Goal: Share content: Share content

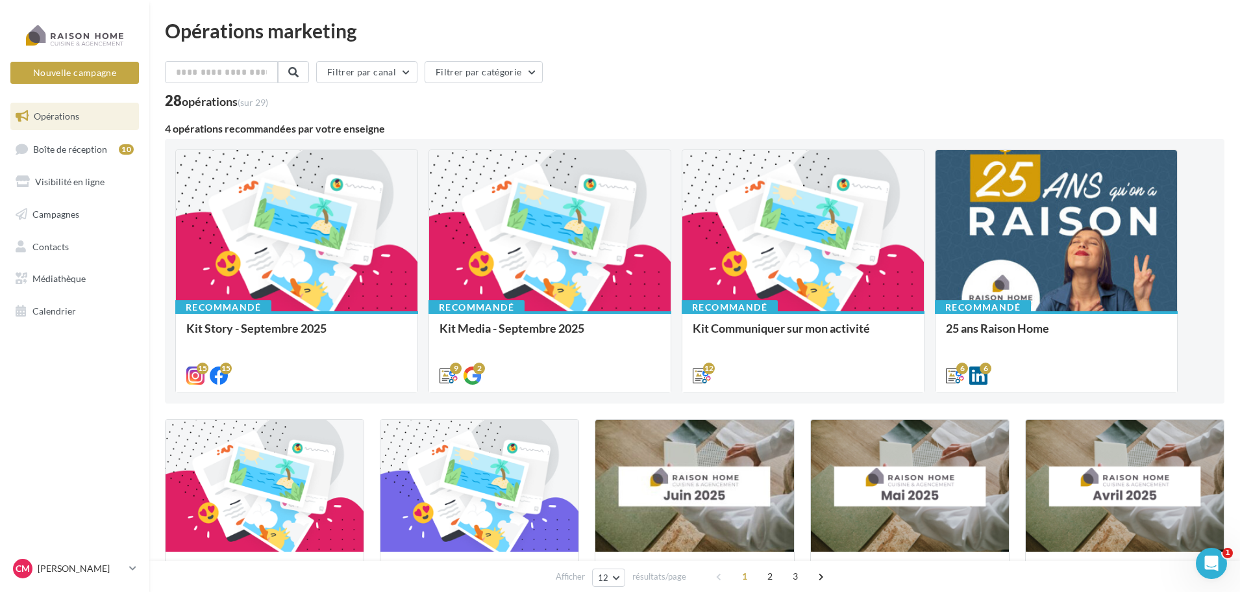
click at [68, 112] on span "Opérations" at bounding box center [56, 115] width 45 height 11
click at [70, 211] on span "Campagnes" at bounding box center [55, 213] width 47 height 11
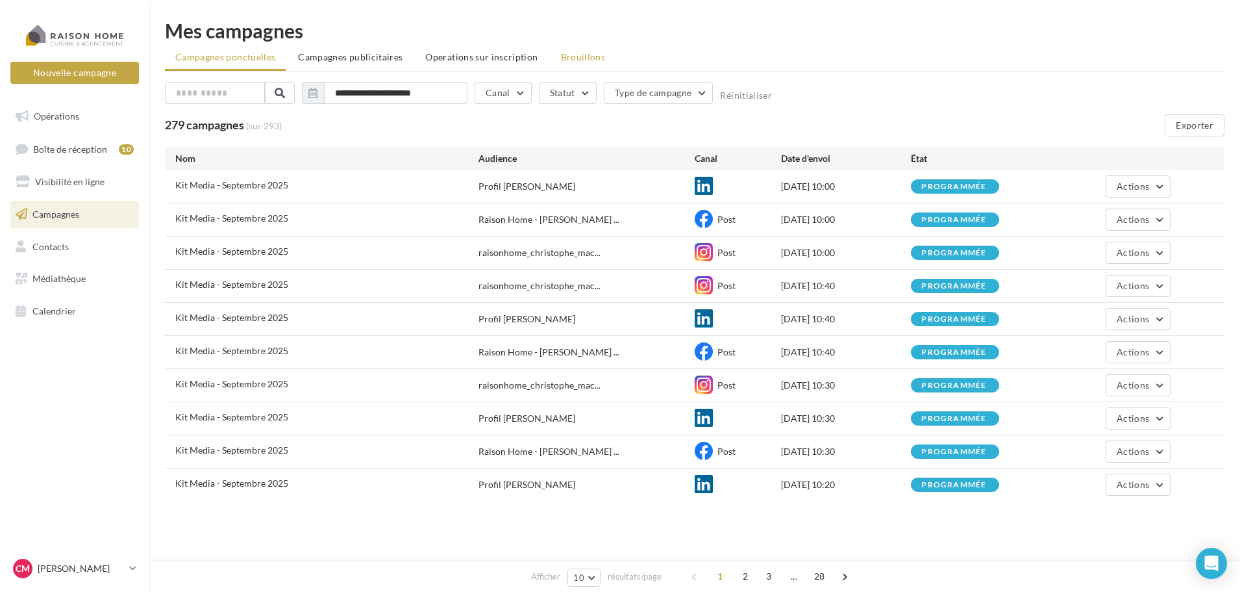
click at [585, 60] on span "Brouillons" at bounding box center [583, 56] width 45 height 11
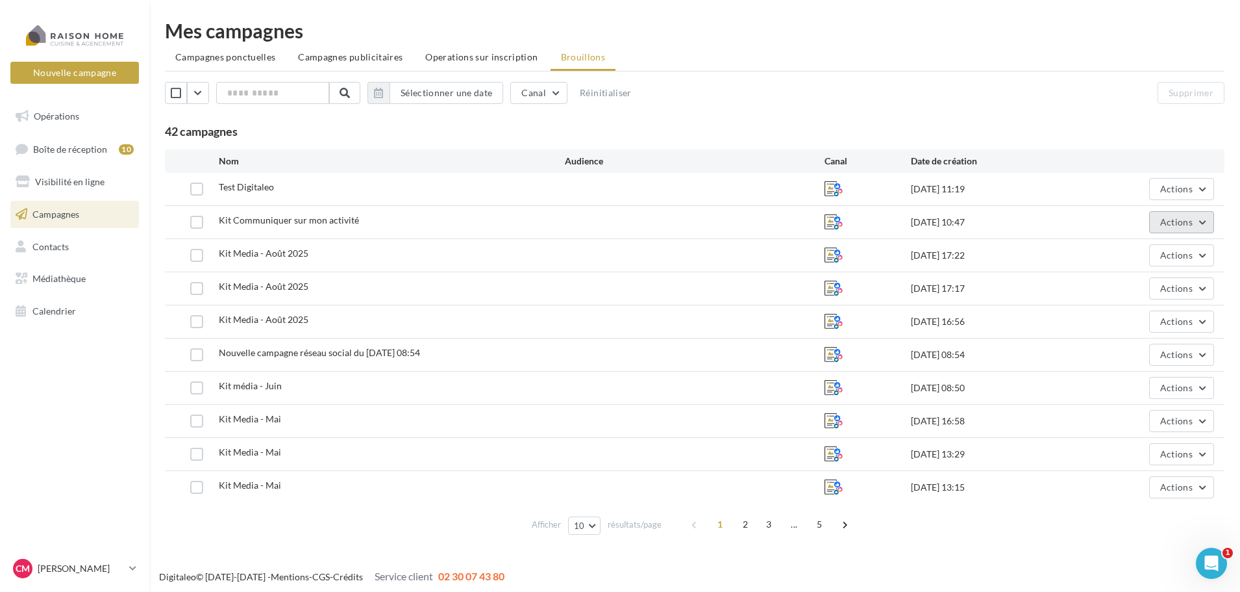
click at [1208, 214] on button "Actions" at bounding box center [1181, 222] width 65 height 22
click at [1139, 262] on button "Editer" at bounding box center [1149, 253] width 130 height 34
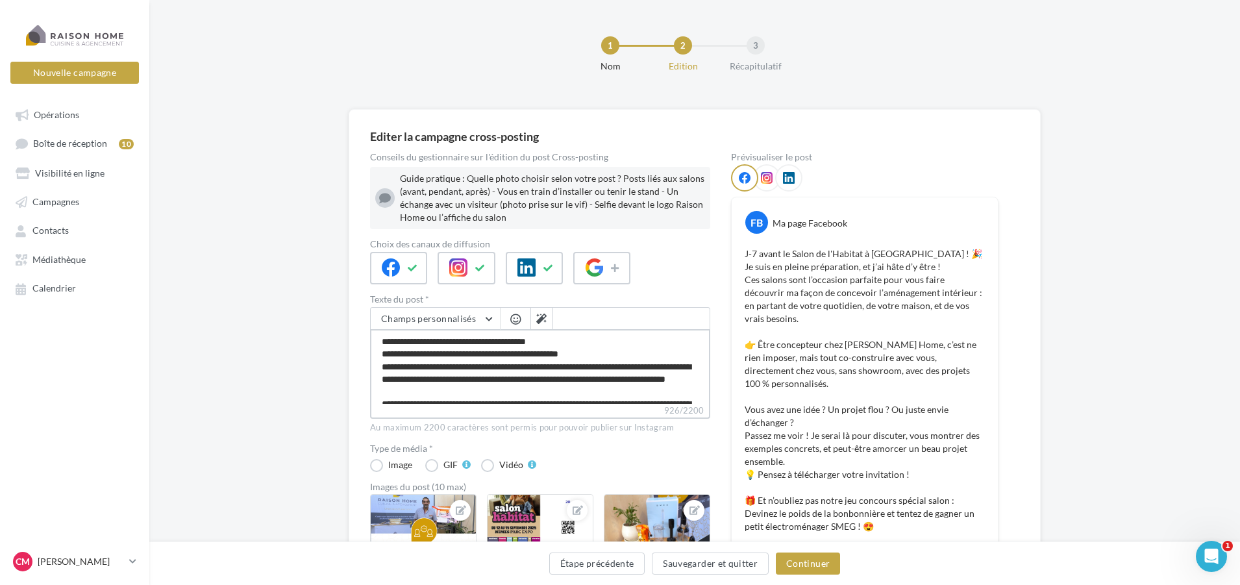
click at [504, 345] on textarea "**********" at bounding box center [540, 366] width 340 height 75
type textarea "**********"
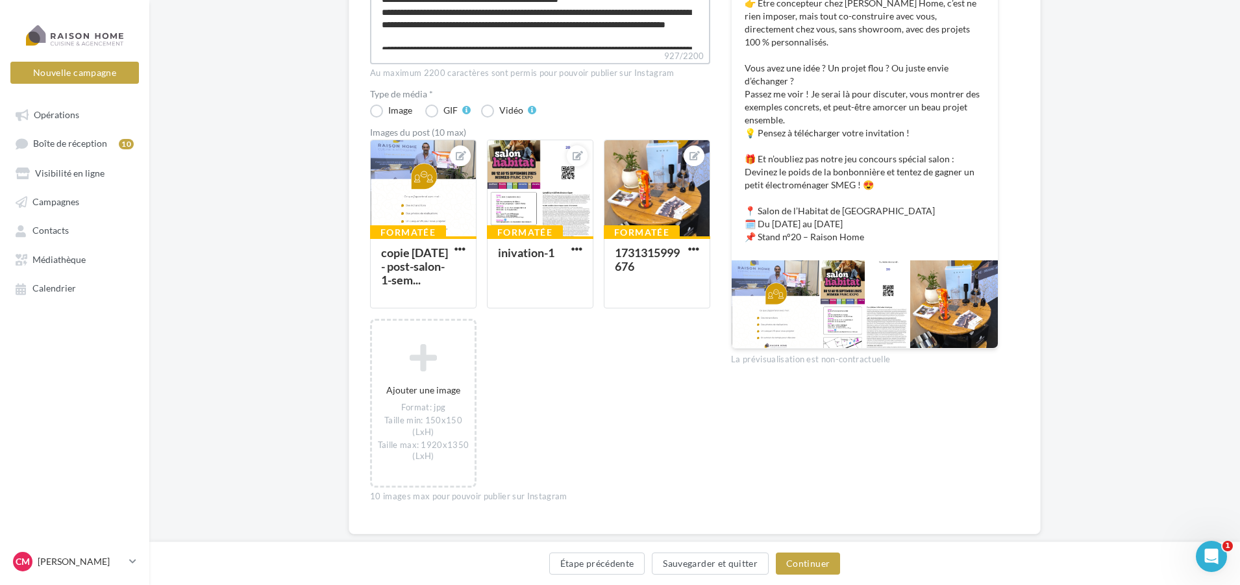
scroll to position [380, 0]
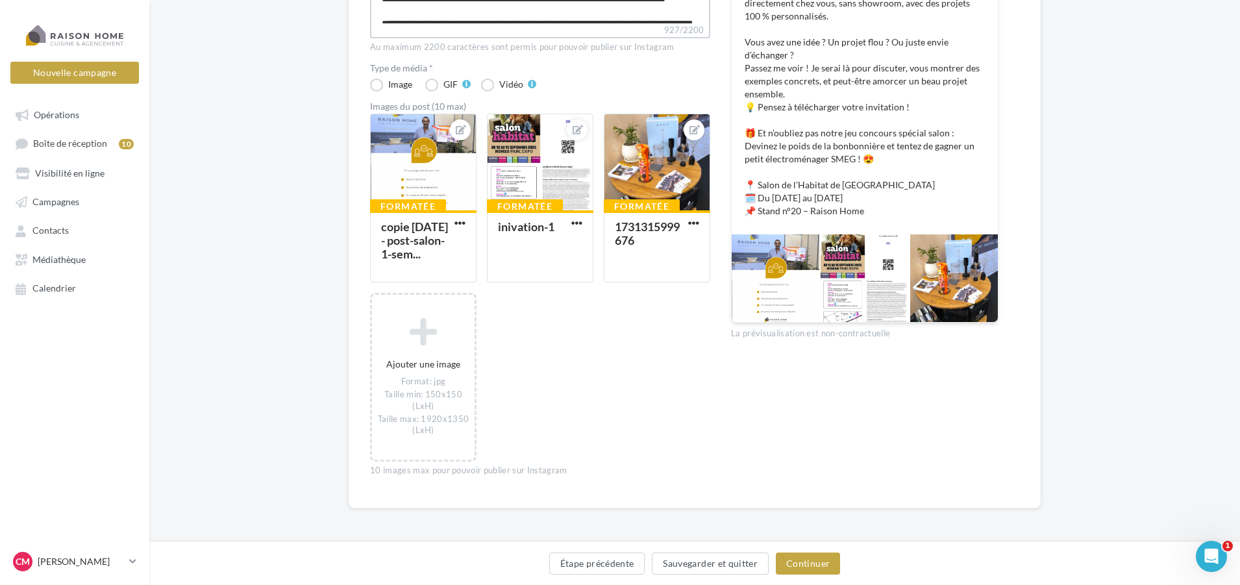
type textarea "**********"
click at [851, 235] on div at bounding box center [865, 279] width 88 height 88
click at [810, 302] on div "Prévisualiser le post FB Ma page Facebook J-7 avant le Salon de l'Habitat de Nî…" at bounding box center [865, 130] width 268 height 714
click at [812, 323] on div "La prévisualisation est non-contractuelle" at bounding box center [865, 331] width 268 height 17
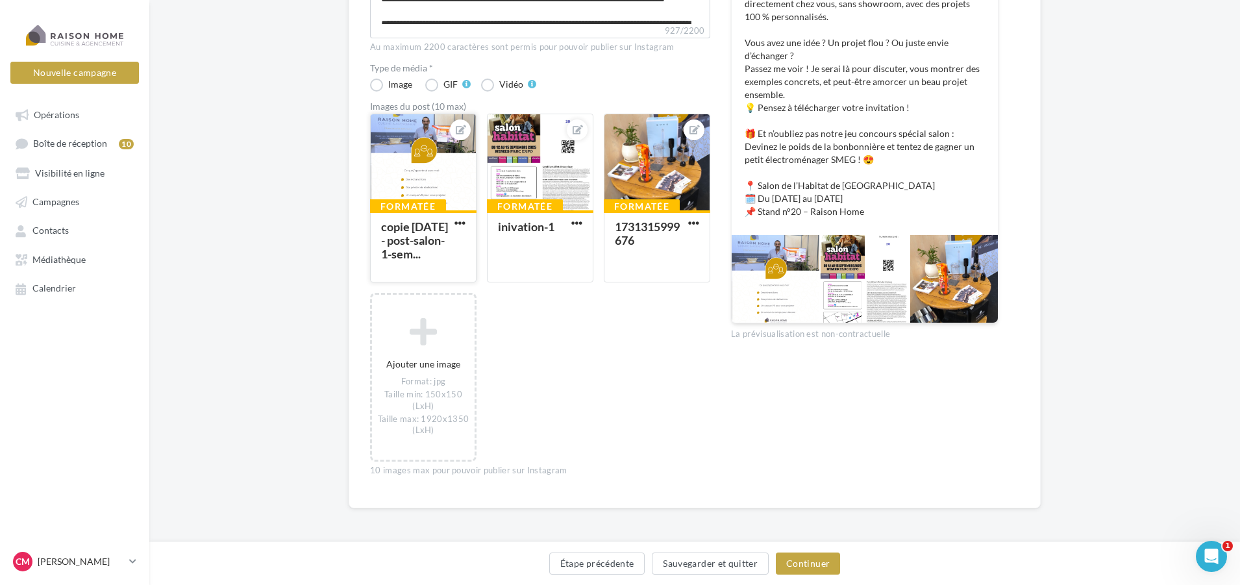
click at [433, 167] on div at bounding box center [423, 162] width 105 height 97
click at [433, 282] on div "Sélectionner un fichier Consulter les contraintes attendues pour ce type de cam…" at bounding box center [423, 282] width 106 height 0
click at [829, 567] on button "Continuer" at bounding box center [808, 564] width 64 height 22
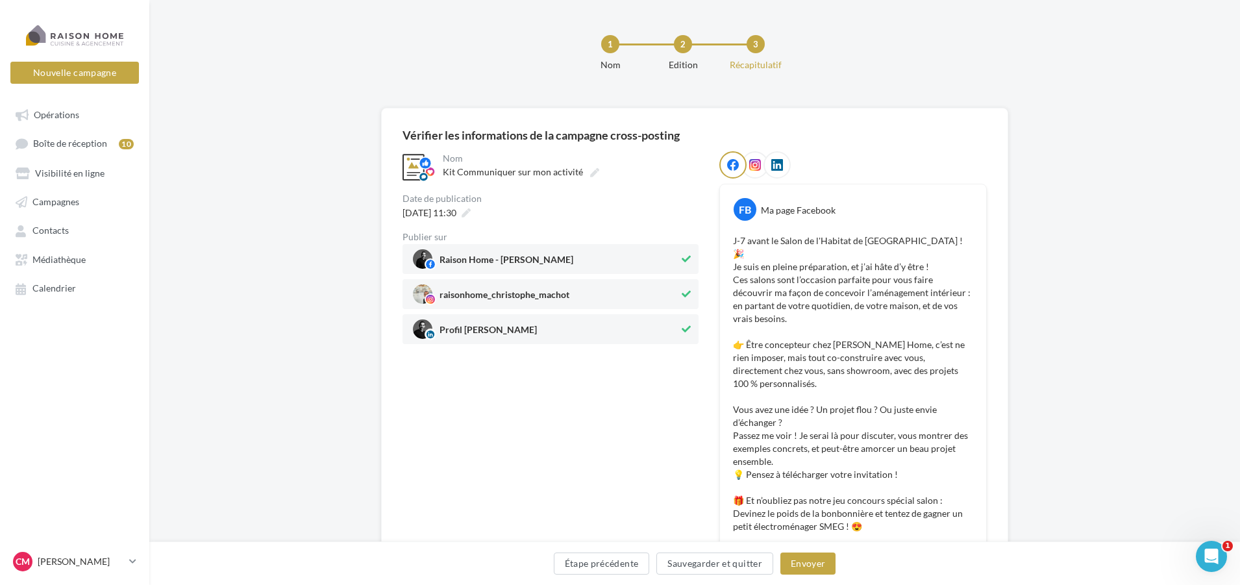
scroll to position [0, 0]
click at [808, 570] on button "Envoyer" at bounding box center [807, 564] width 55 height 22
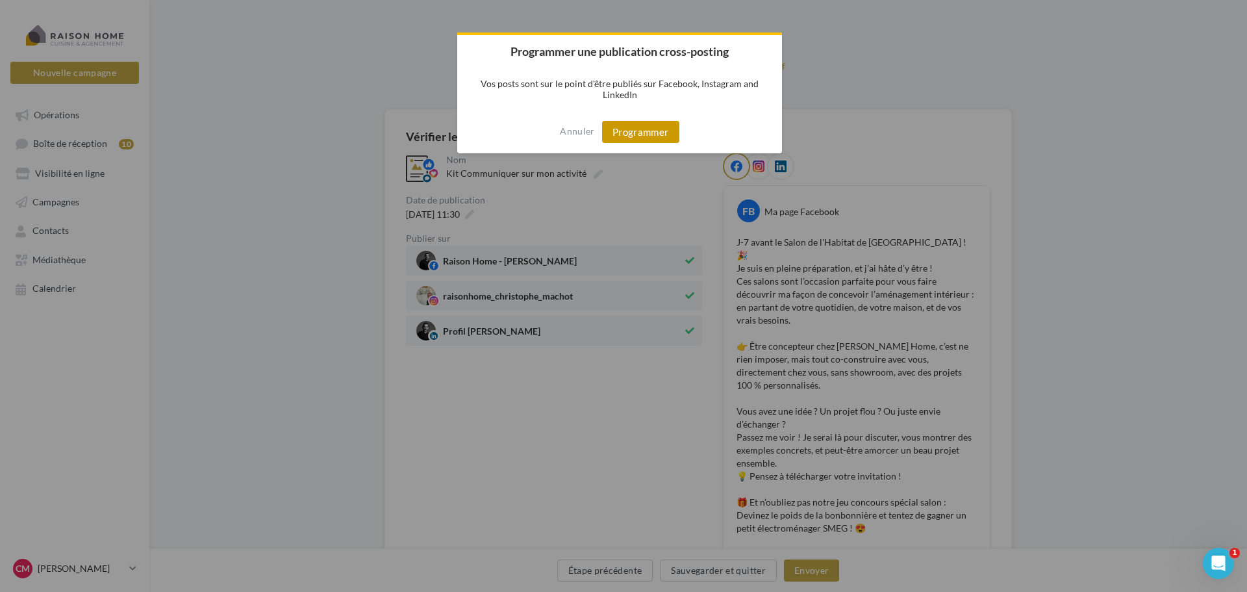
click at [632, 134] on button "Programmer" at bounding box center [640, 132] width 77 height 22
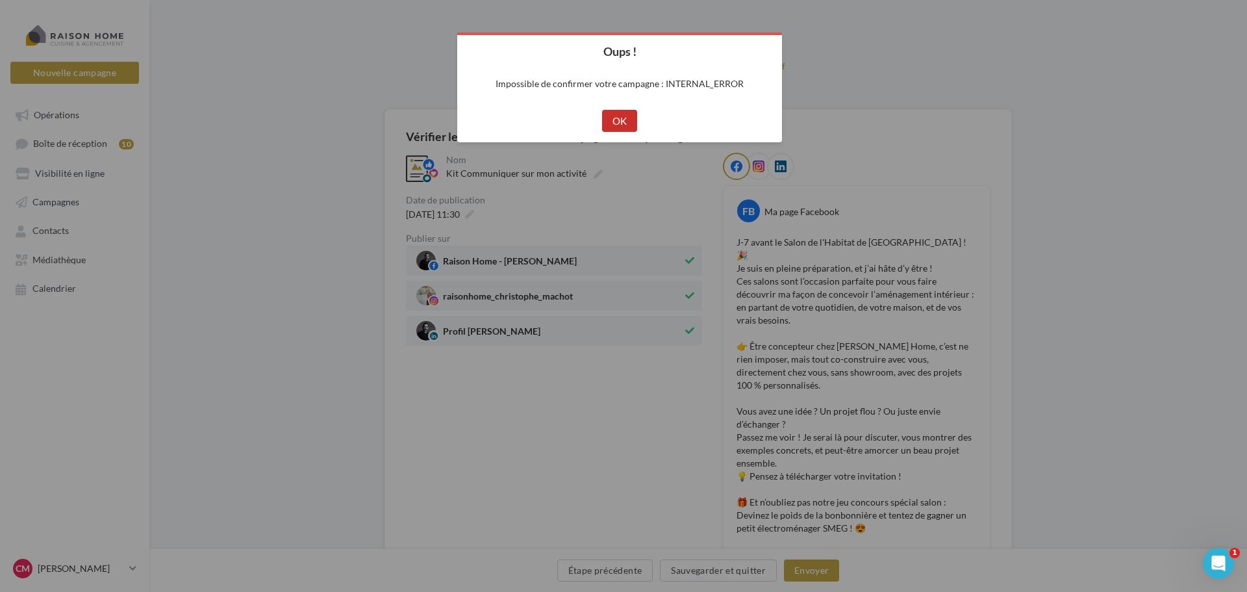
click at [622, 119] on button "OK" at bounding box center [620, 121] width 36 height 22
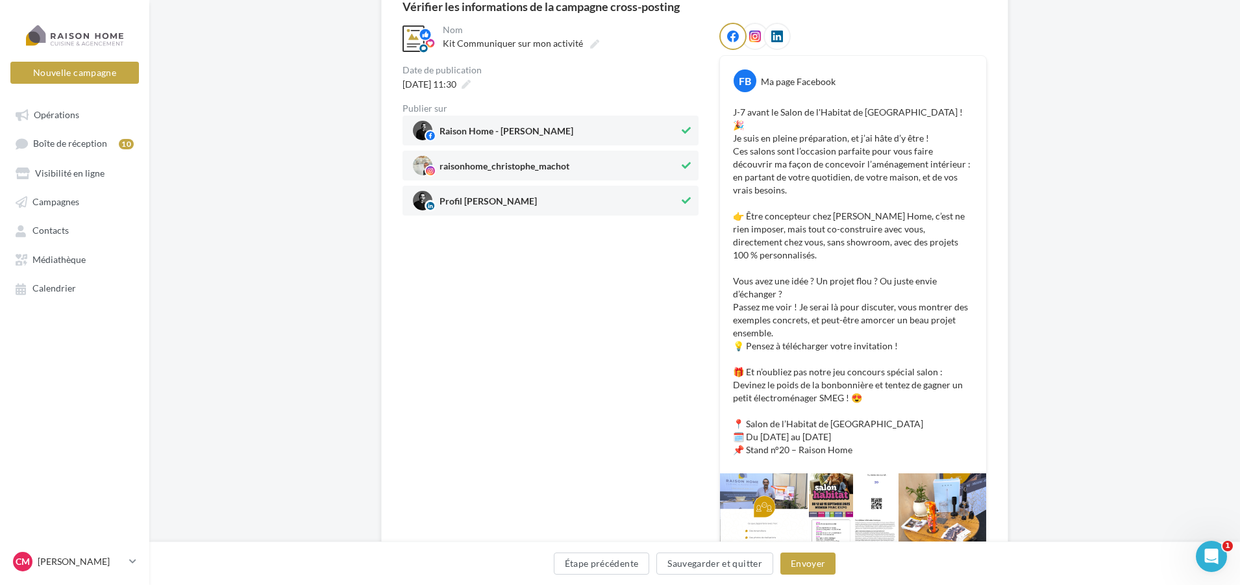
scroll to position [182, 0]
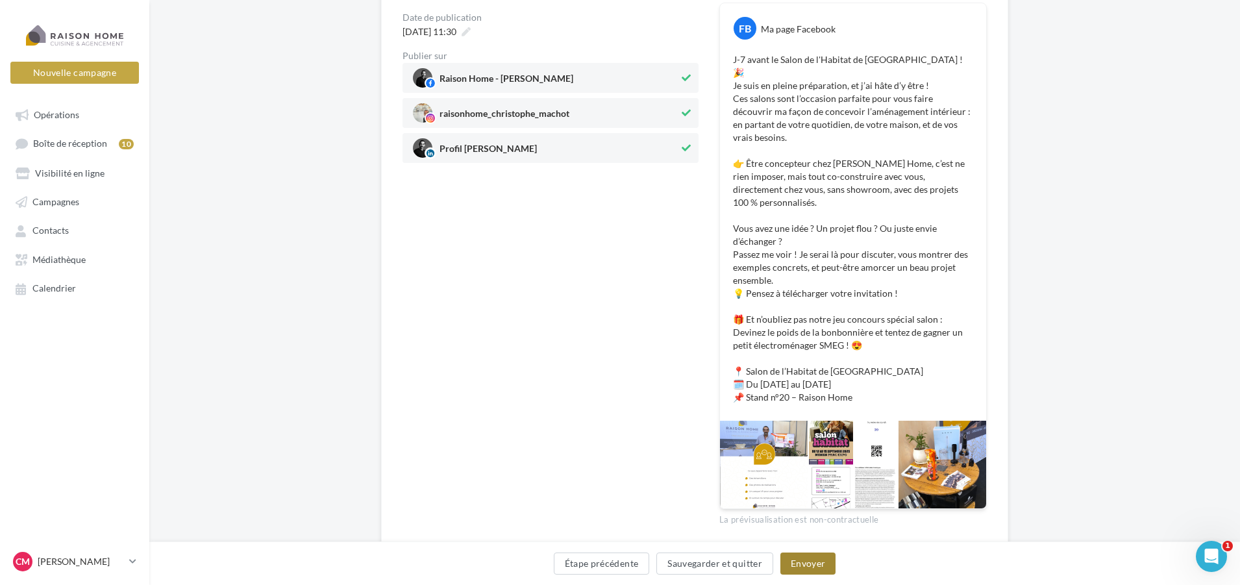
click at [812, 566] on button "Envoyer" at bounding box center [807, 564] width 55 height 22
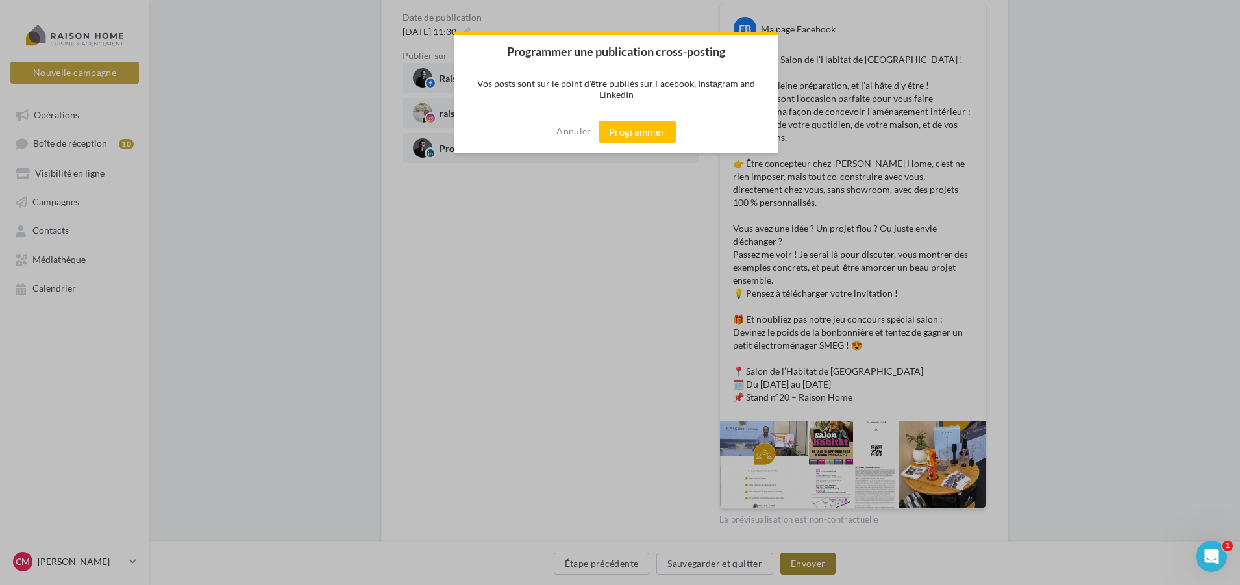
scroll to position [176, 0]
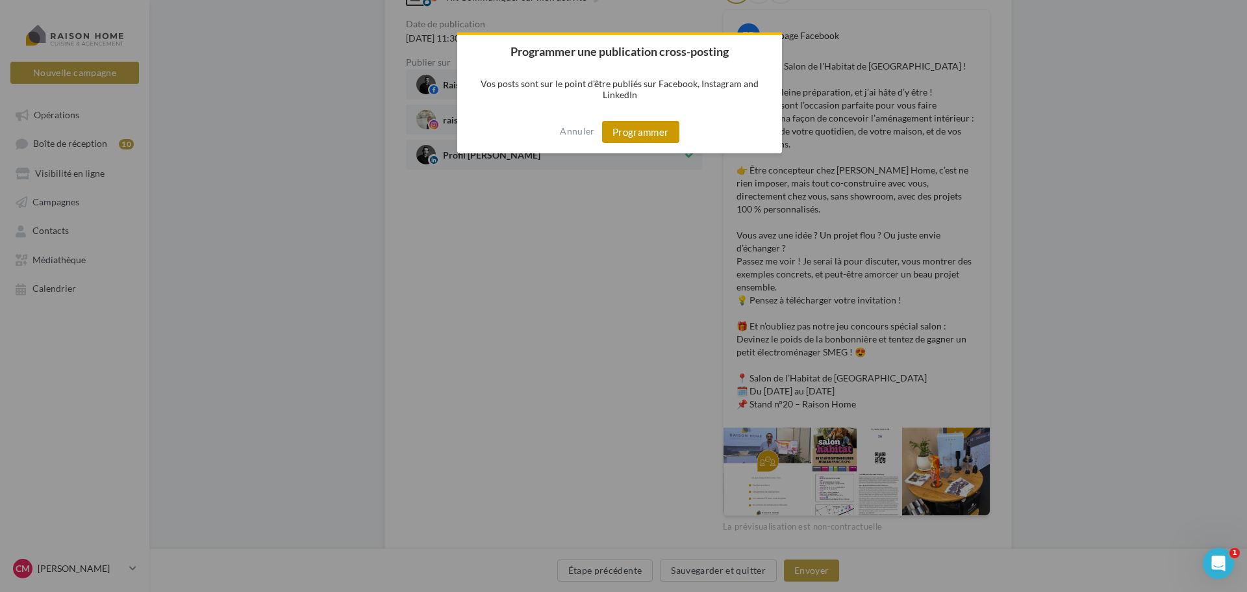
click at [637, 126] on button "Programmer" at bounding box center [640, 132] width 77 height 22
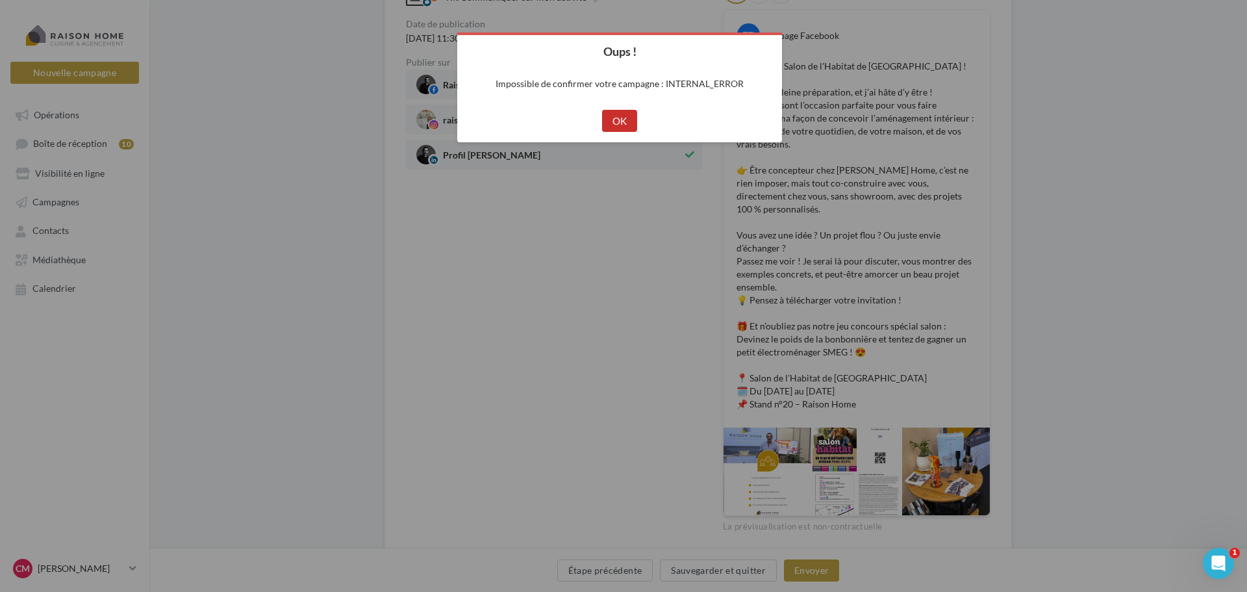
click at [619, 125] on button "OK" at bounding box center [620, 121] width 36 height 22
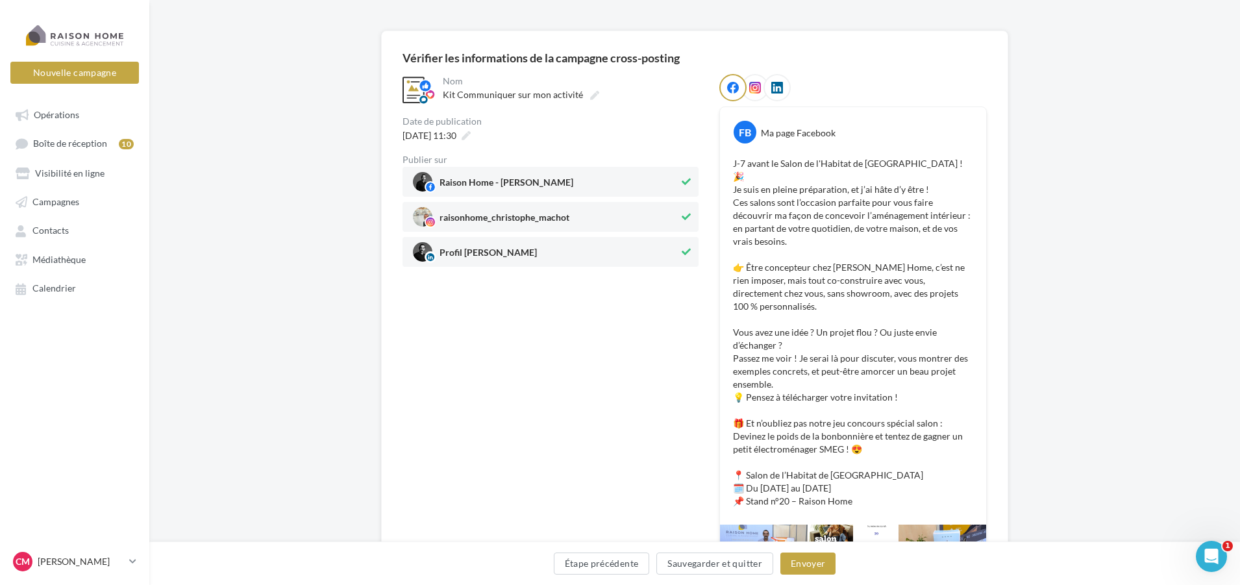
scroll to position [0, 0]
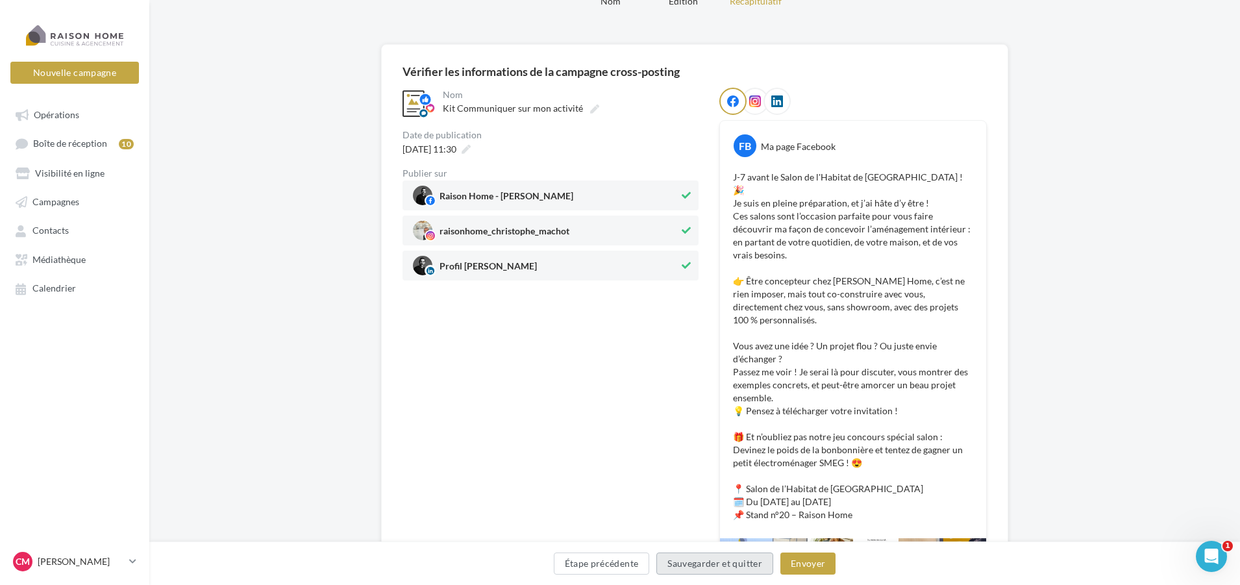
click at [700, 562] on button "Sauvegarder et quitter" at bounding box center [714, 564] width 117 height 22
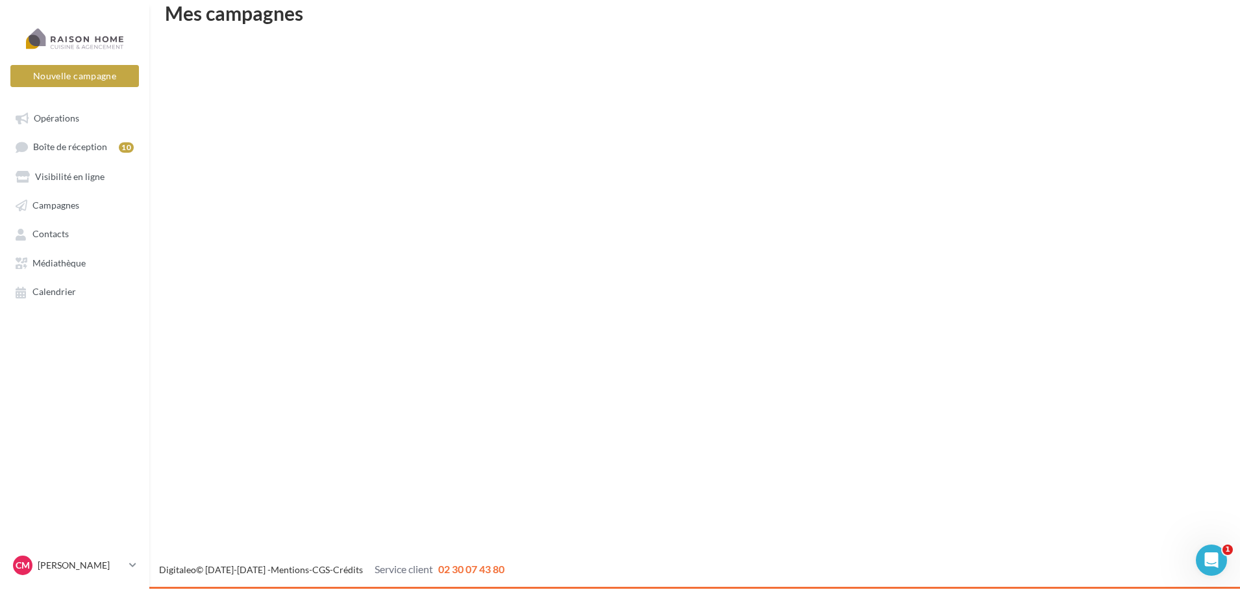
scroll to position [21, 0]
